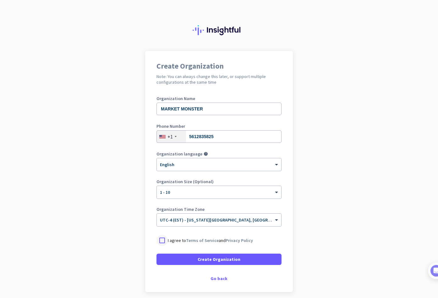
click at [163, 241] on div at bounding box center [162, 240] width 11 height 11
click at [201, 223] on div "× UTC-4 (EST) - [US_STATE][GEOGRAPHIC_DATA], [GEOGRAPHIC_DATA], [GEOGRAPHIC_DAT…" at bounding box center [219, 219] width 124 height 13
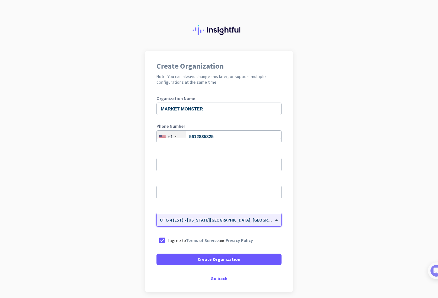
scroll to position [737, 0]
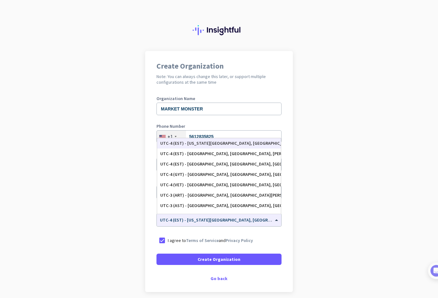
click at [133, 222] on app-onboarding-organization "Create Organization Note: You can always change this later, or support multiple…" at bounding box center [219, 187] width 438 height 272
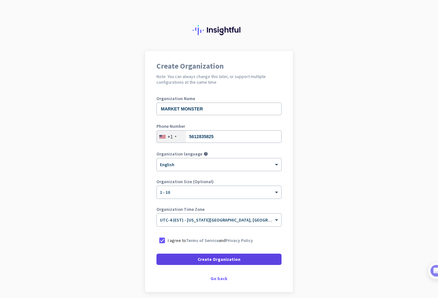
click at [224, 261] on span "Create Organization" at bounding box center [219, 259] width 43 height 6
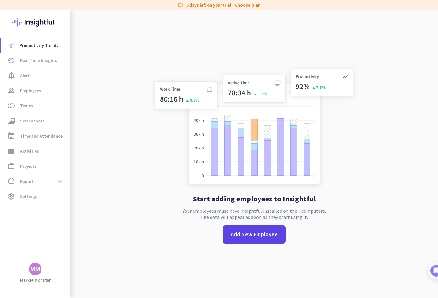
click at [265, 236] on span "Add New Employee" at bounding box center [254, 234] width 47 height 8
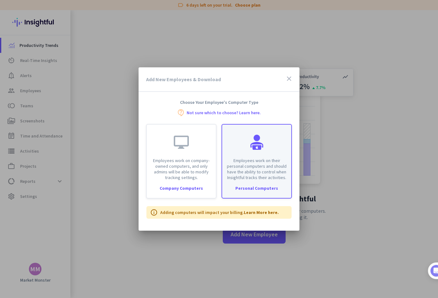
click at [260, 169] on p "Employees work on their personal computers and should have the ability to contr…" at bounding box center [257, 169] width 62 height 23
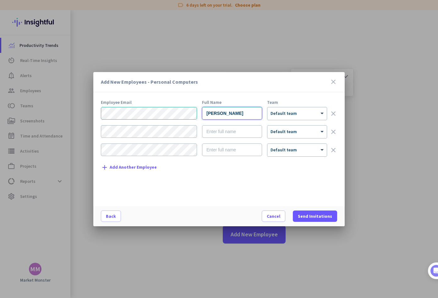
type input "[PERSON_NAME]"
click at [296, 120] on form "[PERSON_NAME] × Default team clear [PERSON_NAME] × Default team clear × Default…" at bounding box center [219, 134] width 236 height 55
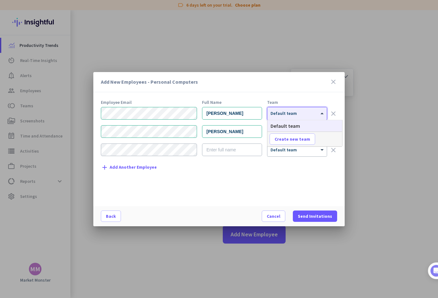
click at [301, 111] on div at bounding box center [297, 111] width 59 height 5
click at [293, 117] on div "× Default team" at bounding box center [297, 113] width 59 height 13
click at [293, 133] on span at bounding box center [292, 138] width 45 height 15
click at [295, 140] on input "text" at bounding box center [293, 138] width 47 height 11
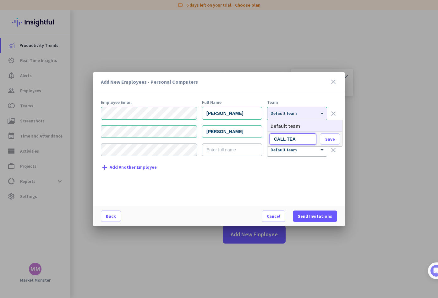
type input "CALL TEAM"
click at [329, 141] on span "Save" at bounding box center [330, 139] width 10 height 6
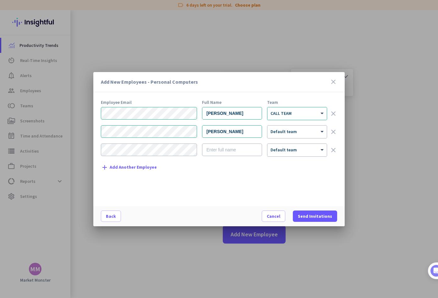
click at [313, 122] on form "[PERSON_NAME] × CALL TEAM clear [PERSON_NAME] × Default team clear × Default te…" at bounding box center [219, 134] width 236 height 55
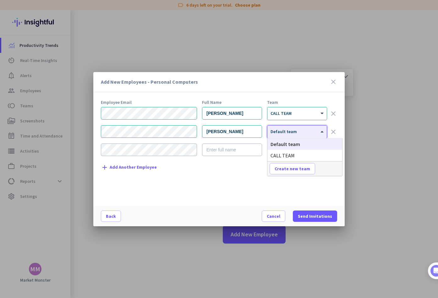
click at [310, 126] on div "× Default team" at bounding box center [297, 131] width 59 height 13
click at [285, 153] on span "CALL TEAM" at bounding box center [283, 155] width 24 height 6
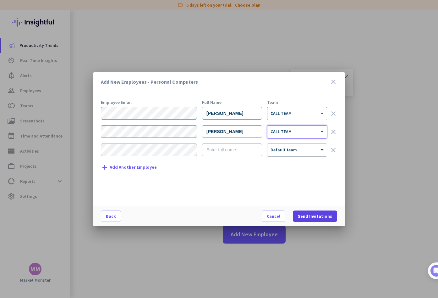
click at [307, 219] on span "Send Invitations" at bounding box center [315, 216] width 34 height 6
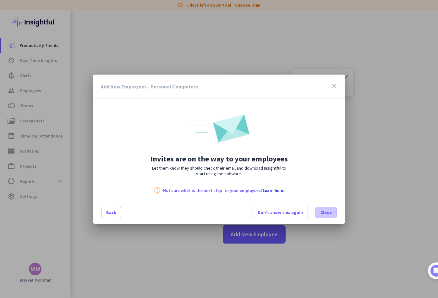
click at [329, 215] on span "Close" at bounding box center [326, 212] width 11 height 6
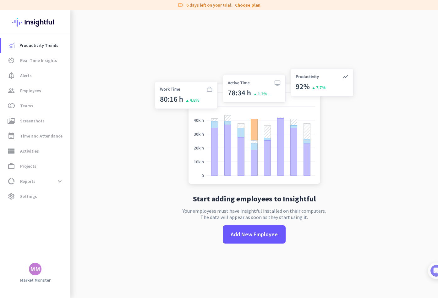
click at [246, 91] on img at bounding box center [254, 127] width 208 height 125
